Goal: Task Accomplishment & Management: Manage account settings

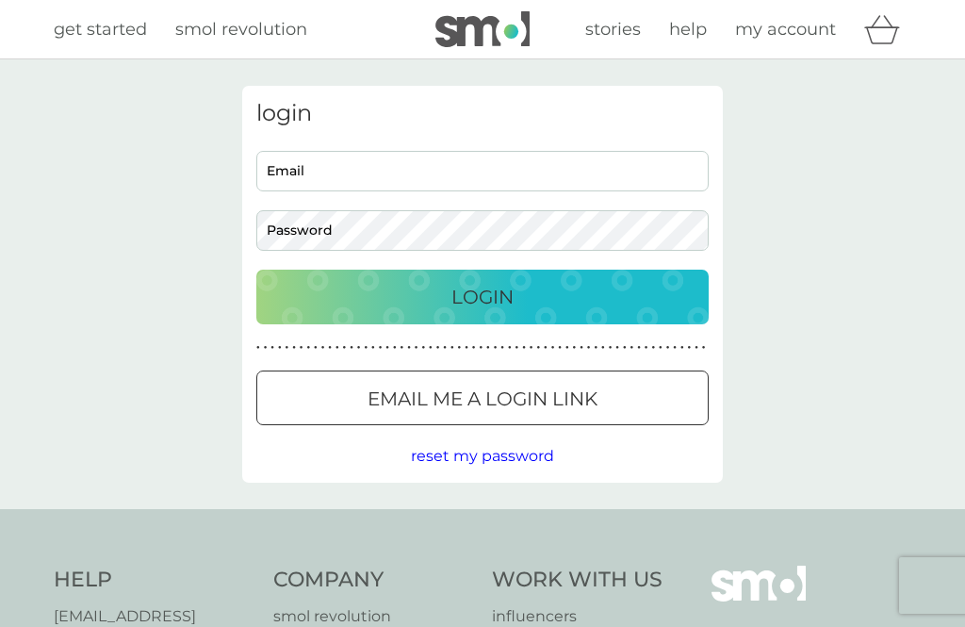
click at [305, 186] on input "Email" at bounding box center [482, 171] width 452 height 41
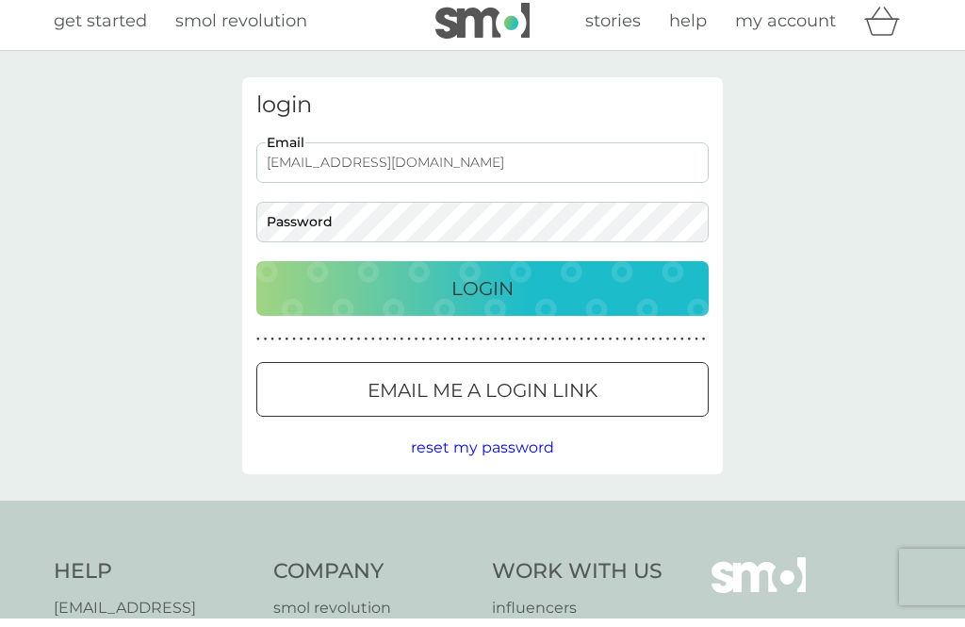
type input "[EMAIL_ADDRESS][DOMAIN_NAME]"
click at [484, 284] on p "Login" at bounding box center [482, 297] width 62 height 30
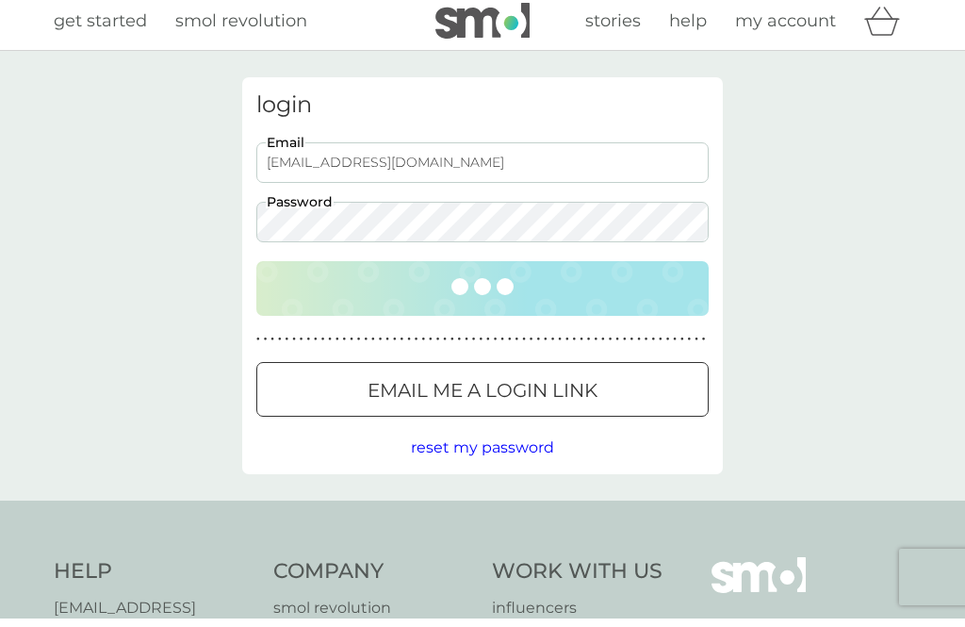
scroll to position [8, 0]
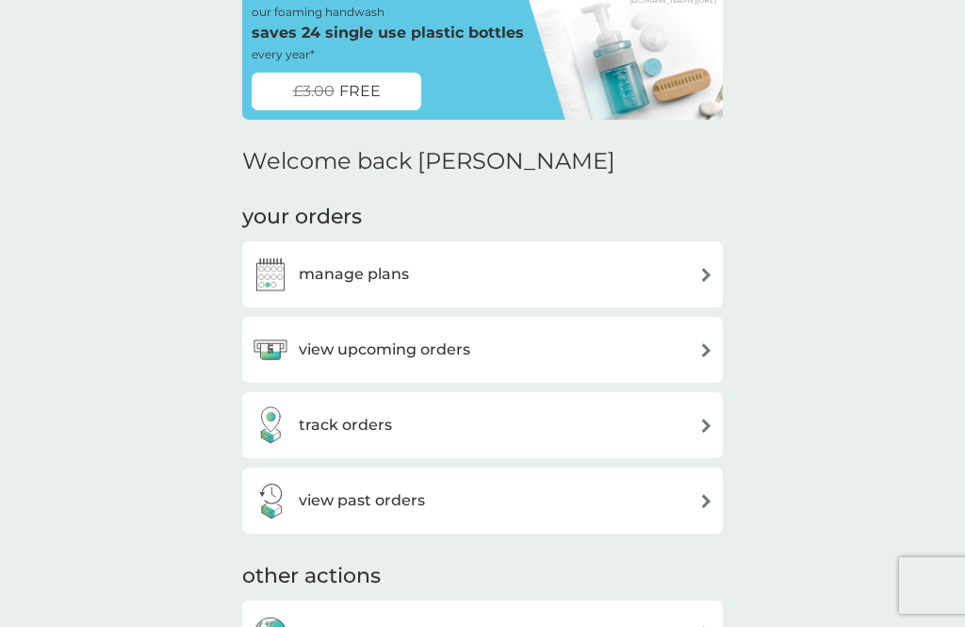
click at [355, 332] on div "view upcoming orders" at bounding box center [361, 350] width 219 height 38
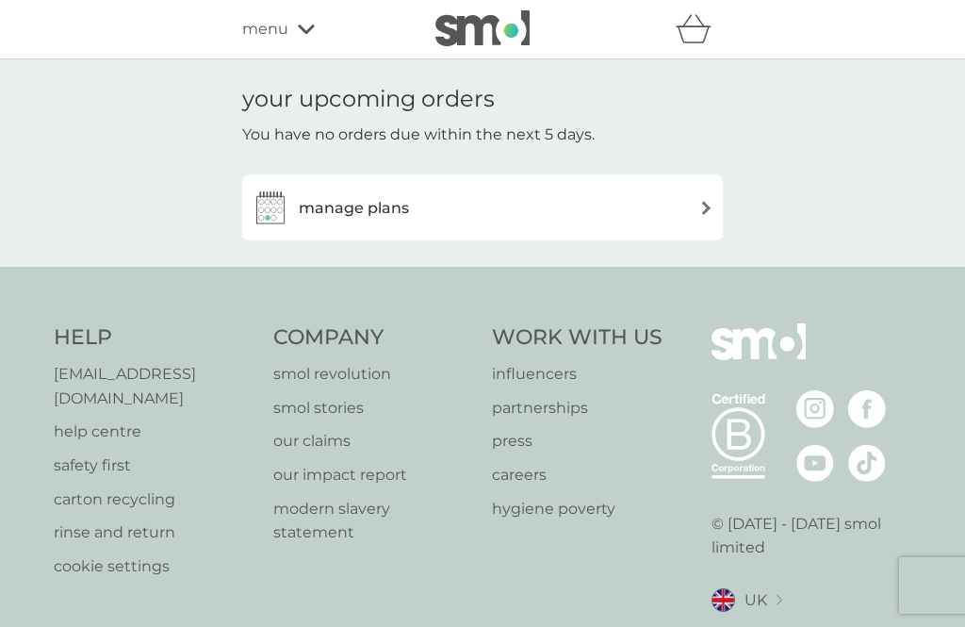
click at [338, 205] on h3 "manage plans" at bounding box center [354, 208] width 110 height 24
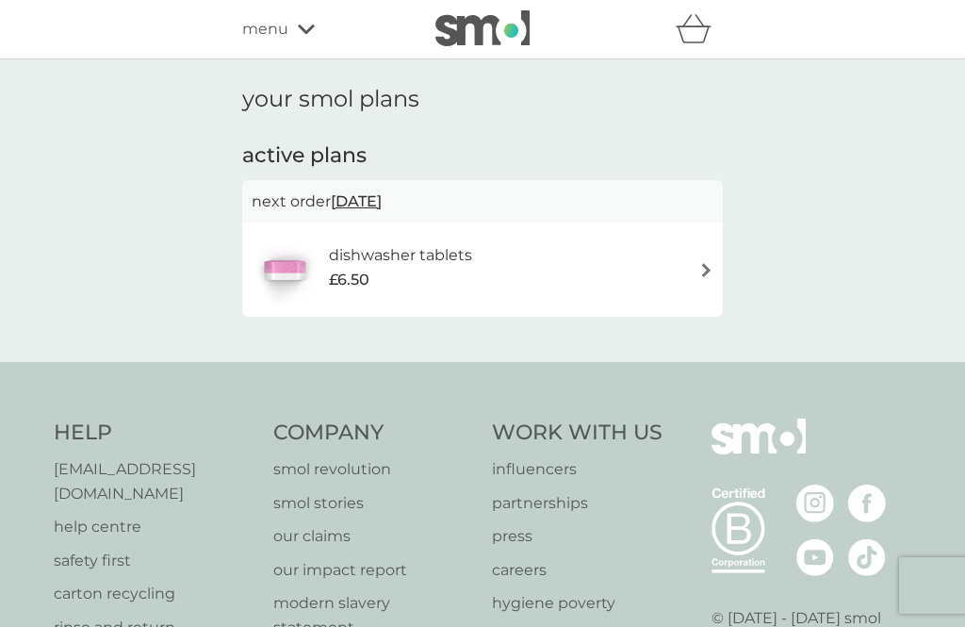
click at [703, 270] on img at bounding box center [706, 270] width 14 height 14
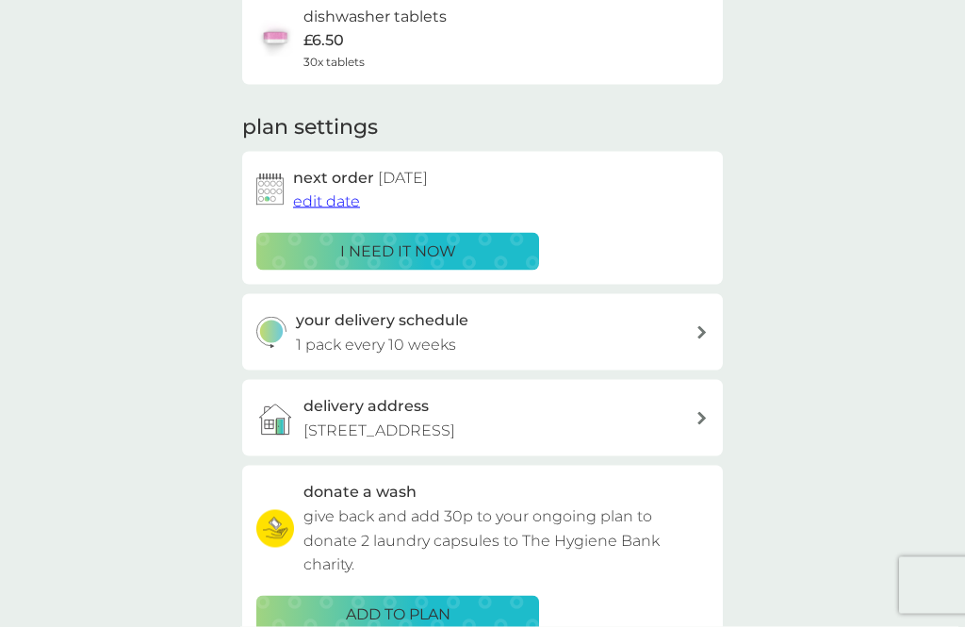
scroll to position [182, 0]
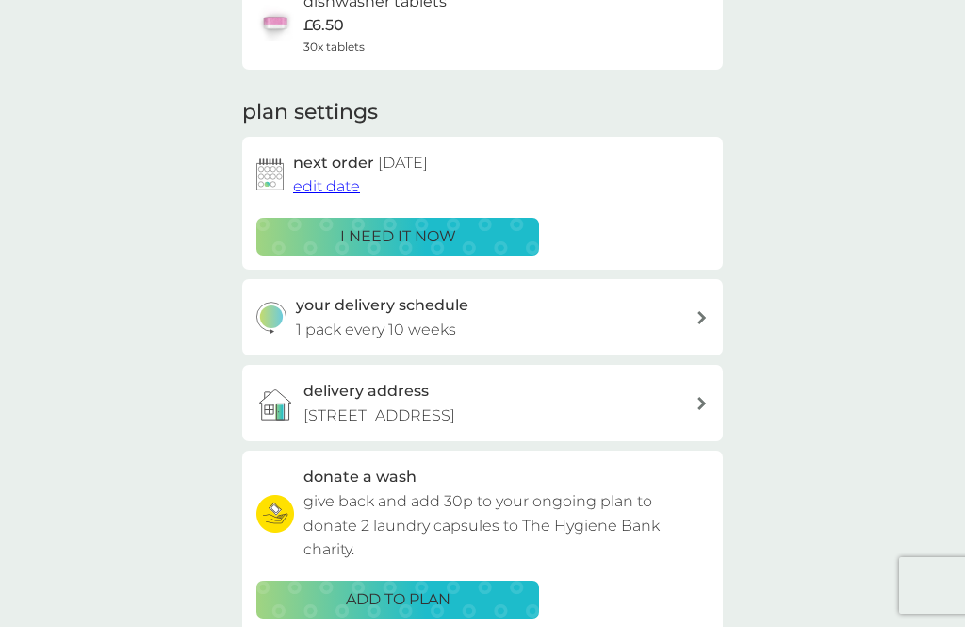
click at [322, 182] on span "edit date" at bounding box center [326, 186] width 67 height 18
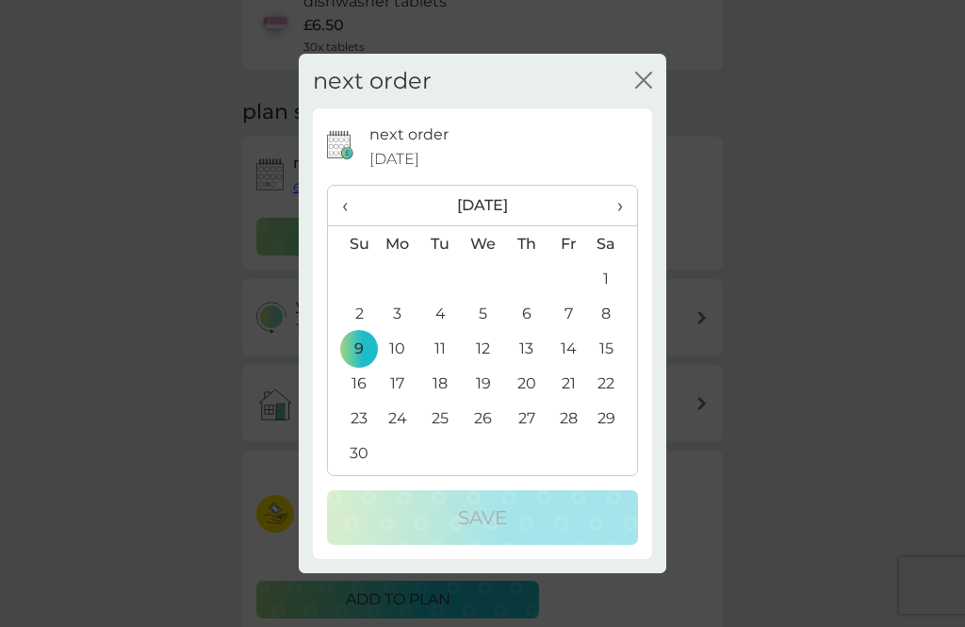
scroll to position [11, 0]
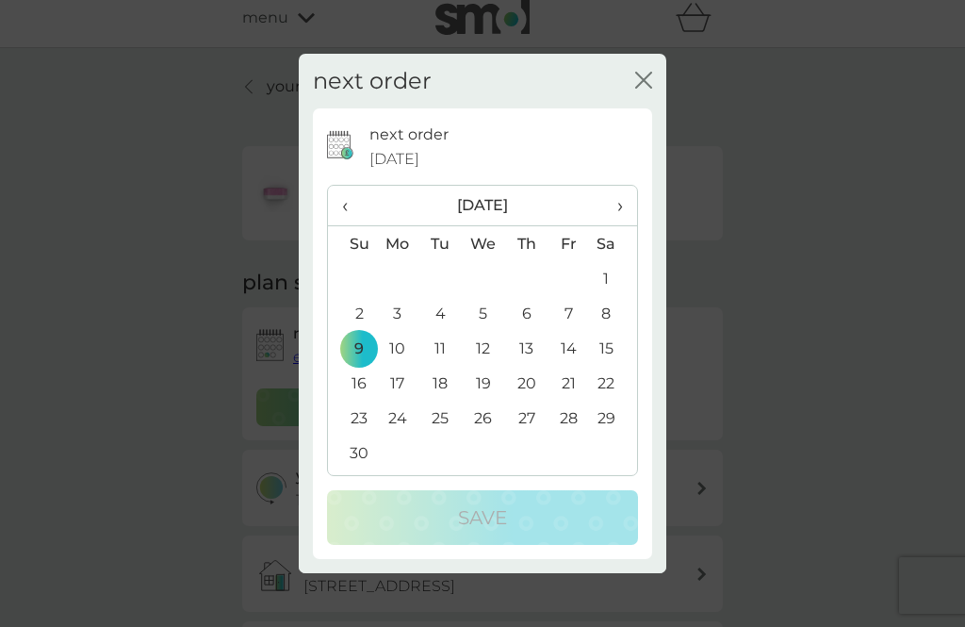
click at [622, 207] on span "›" at bounding box center [613, 206] width 19 height 40
click at [441, 317] on td "9" at bounding box center [440, 313] width 42 height 35
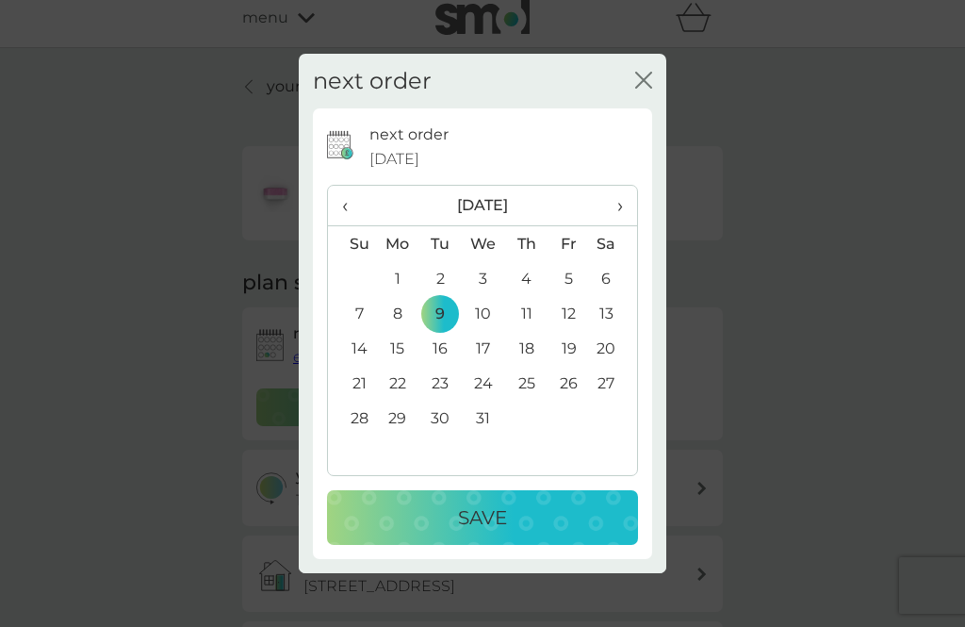
click at [524, 287] on td "4" at bounding box center [526, 278] width 42 height 35
click at [400, 279] on td "1" at bounding box center [397, 278] width 43 height 35
click at [476, 511] on p "Save" at bounding box center [482, 517] width 49 height 30
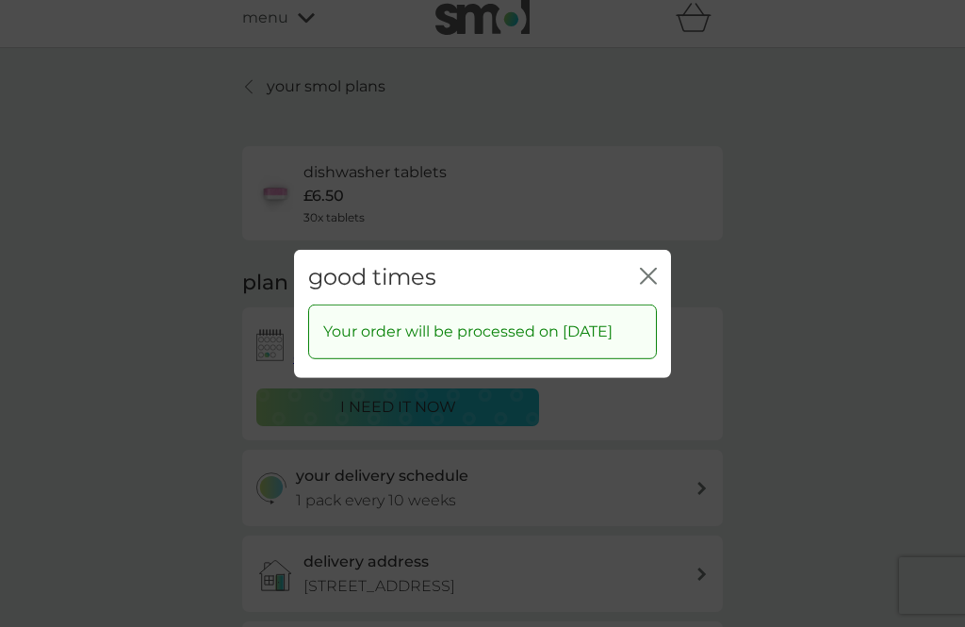
click at [652, 271] on icon "close" at bounding box center [648, 275] width 17 height 17
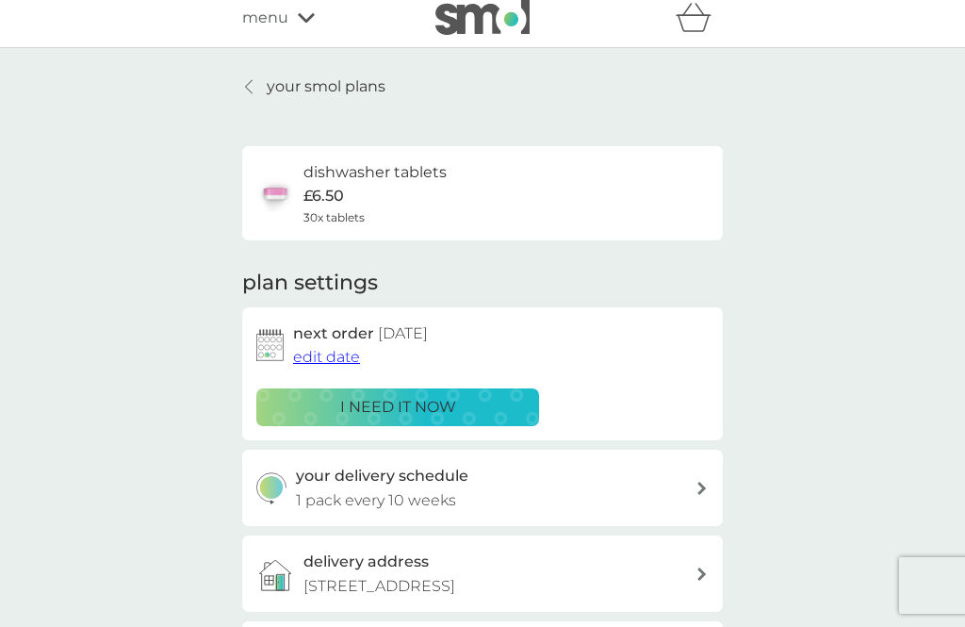
click at [315, 365] on button "edit date" at bounding box center [326, 357] width 67 height 24
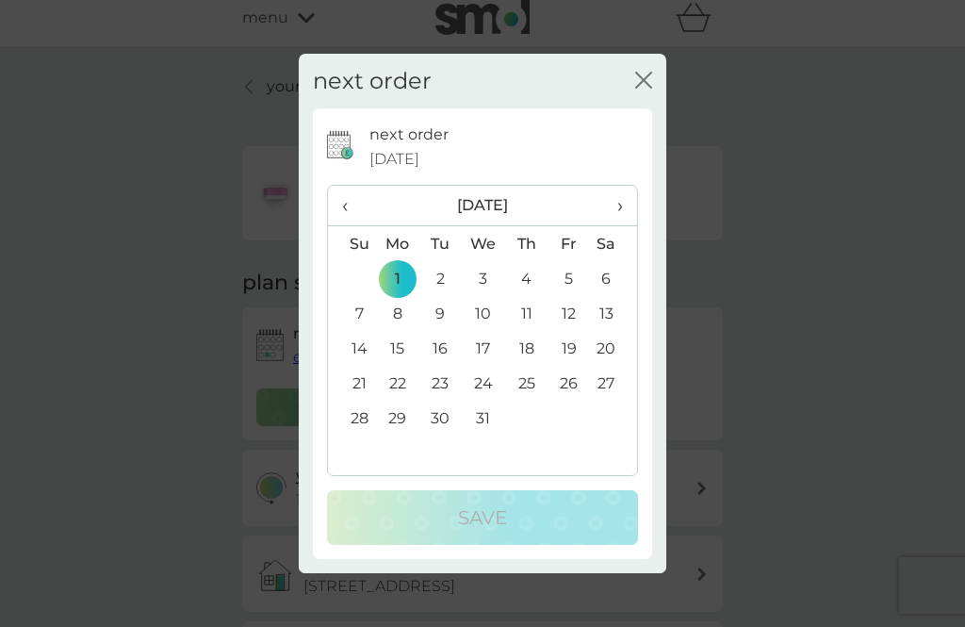
click at [351, 212] on span "‹" at bounding box center [352, 206] width 20 height 40
click at [529, 422] on td "27" at bounding box center [526, 417] width 42 height 35
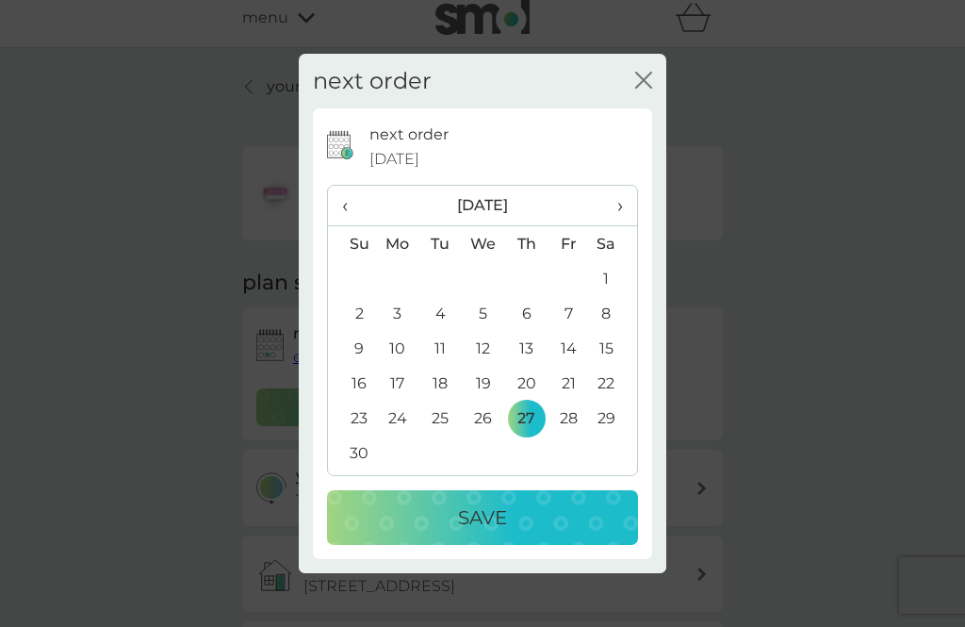
click at [483, 519] on p "Save" at bounding box center [482, 517] width 49 height 30
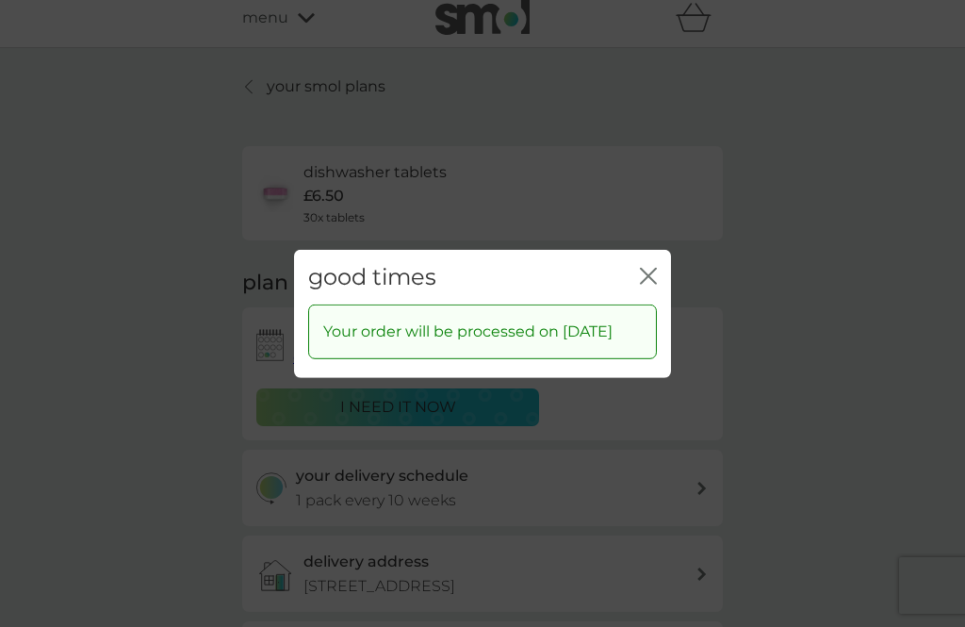
click at [650, 274] on button "close" at bounding box center [648, 277] width 17 height 20
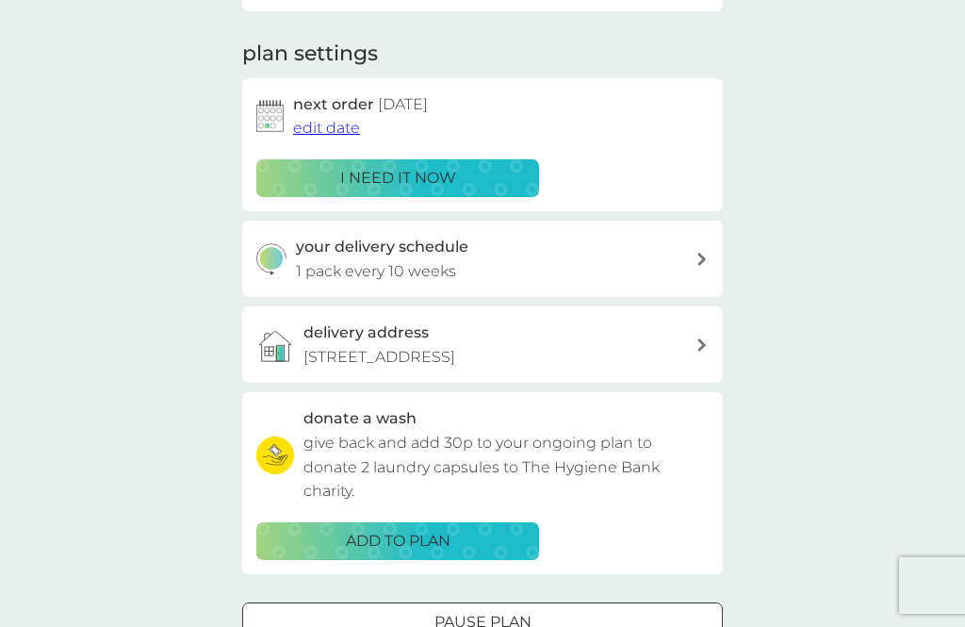
scroll to position [167, 0]
